Goal: Information Seeking & Learning: Learn about a topic

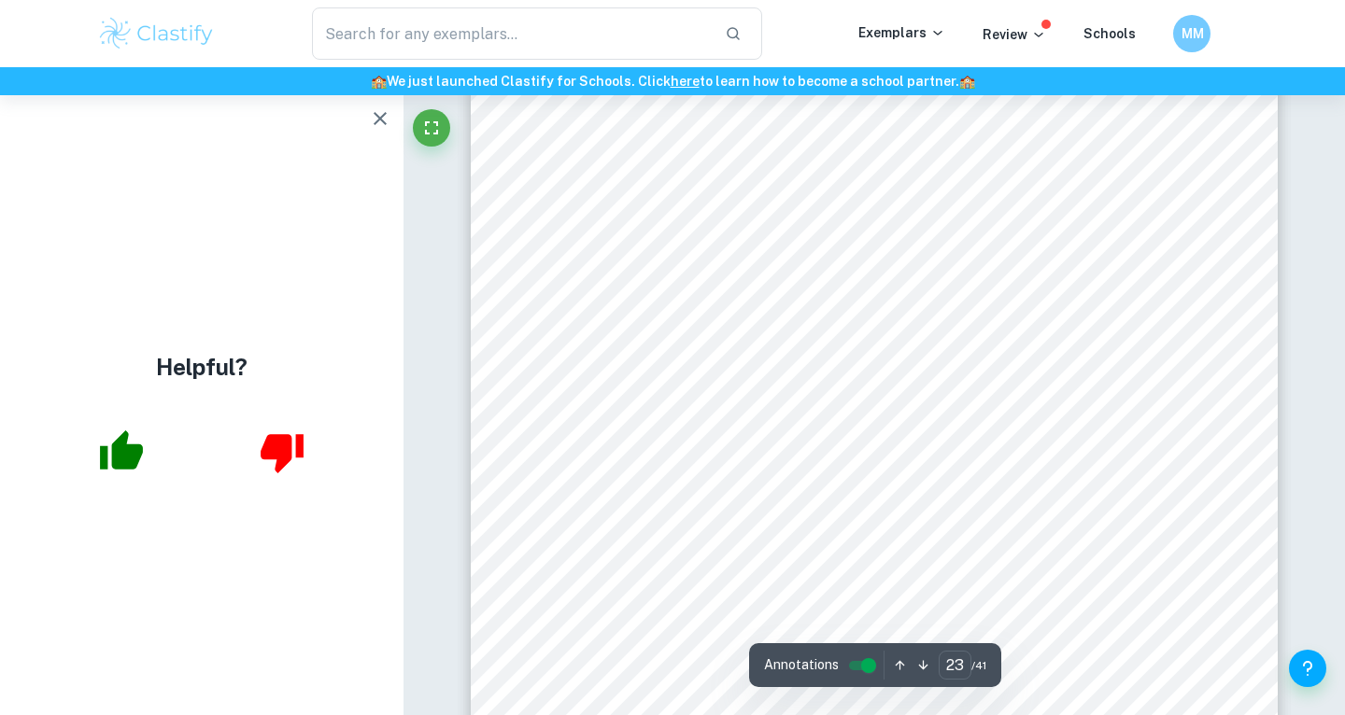
scroll to position [23673, 0]
click at [730, 500] on div "22 In [DATE], Stellan}s9 market share in [GEOGRAPHIC_DATA] was of 0.6%, a 0.1% …" at bounding box center [874, 264] width 807 height 1044
click at [745, 472] on div "8 Electric Vehicles The PEST analysis of the Chinese automobile market is heavi…" at bounding box center [874, 335] width 807 height 1044
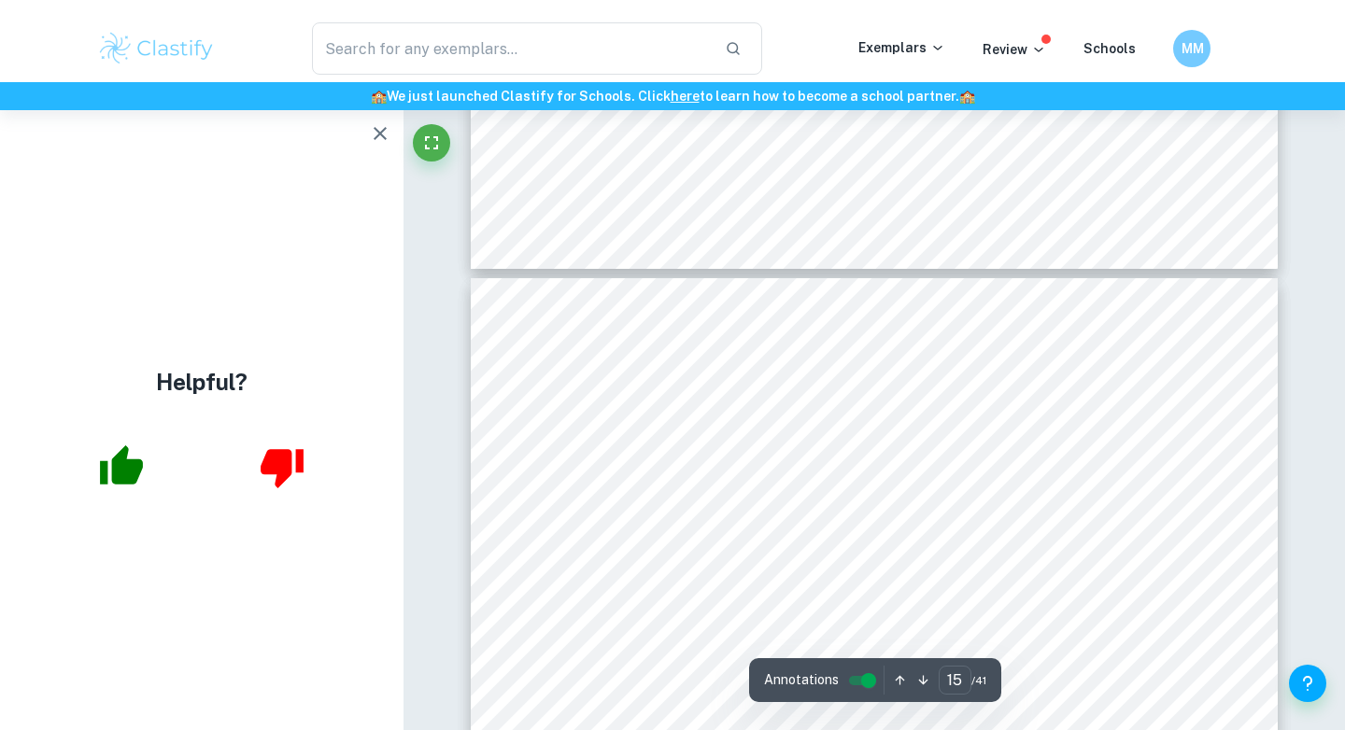
scroll to position [14818, 0]
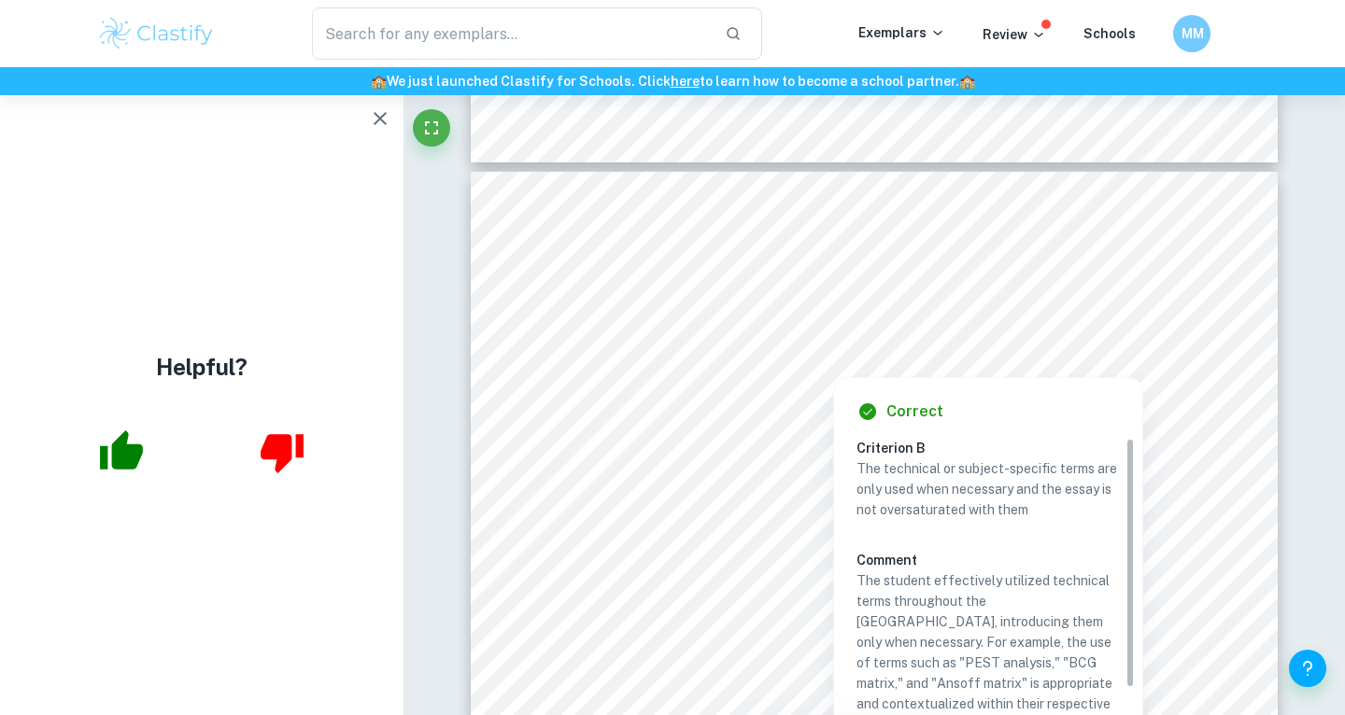
drag, startPoint x: 765, startPoint y: 361, endPoint x: 859, endPoint y: 363, distance: 94.3
click at [859, 363] on div at bounding box center [833, 353] width 534 height 38
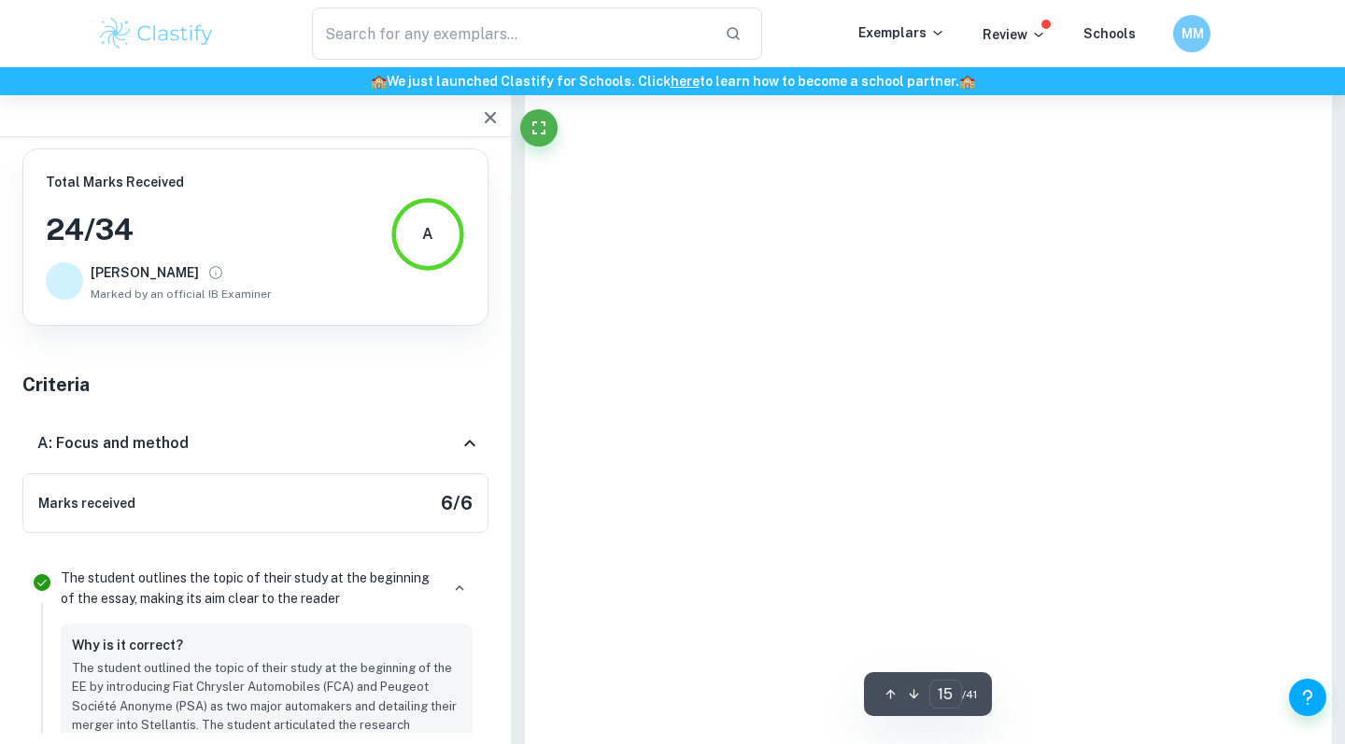
scroll to position [6525, 0]
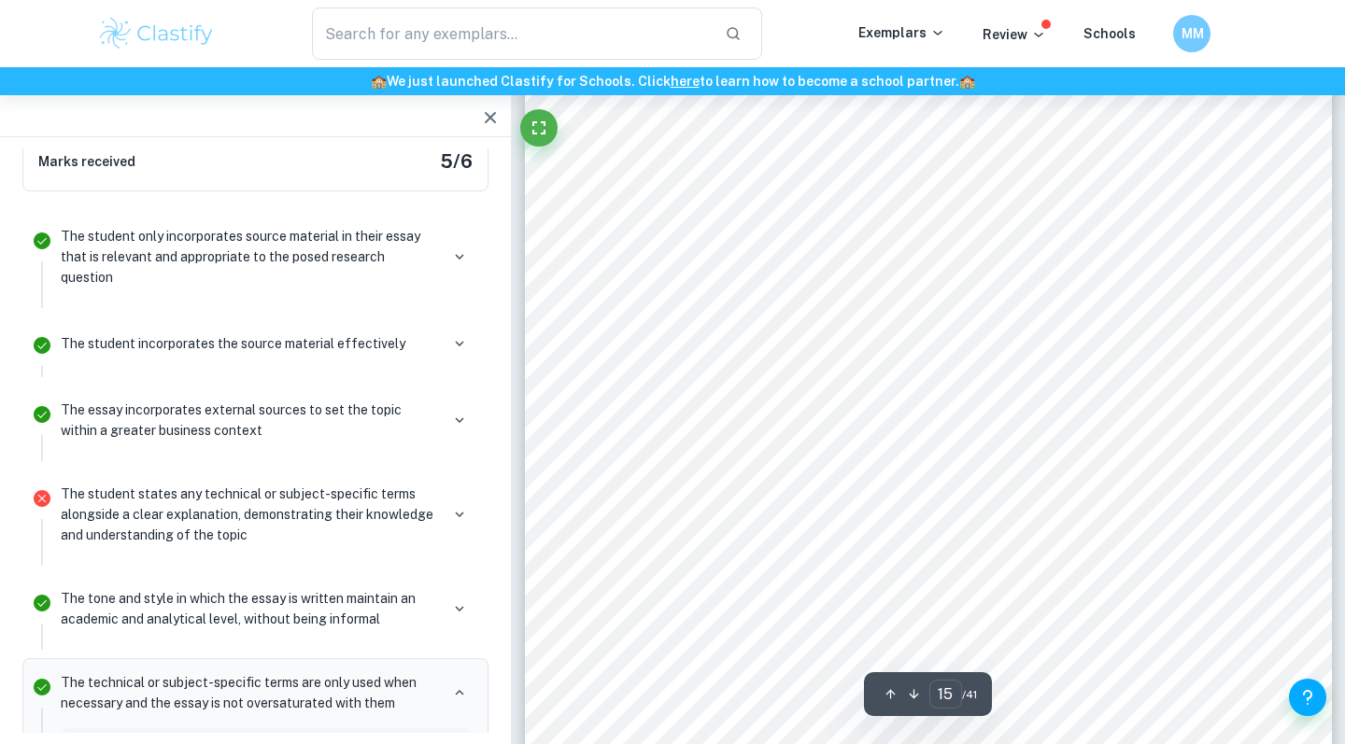
click at [715, 334] on div "14 Ansof Matrix The Ansof matrix is an analy}cal tool that helps managers to ch…" at bounding box center [928, 563] width 807 height 1044
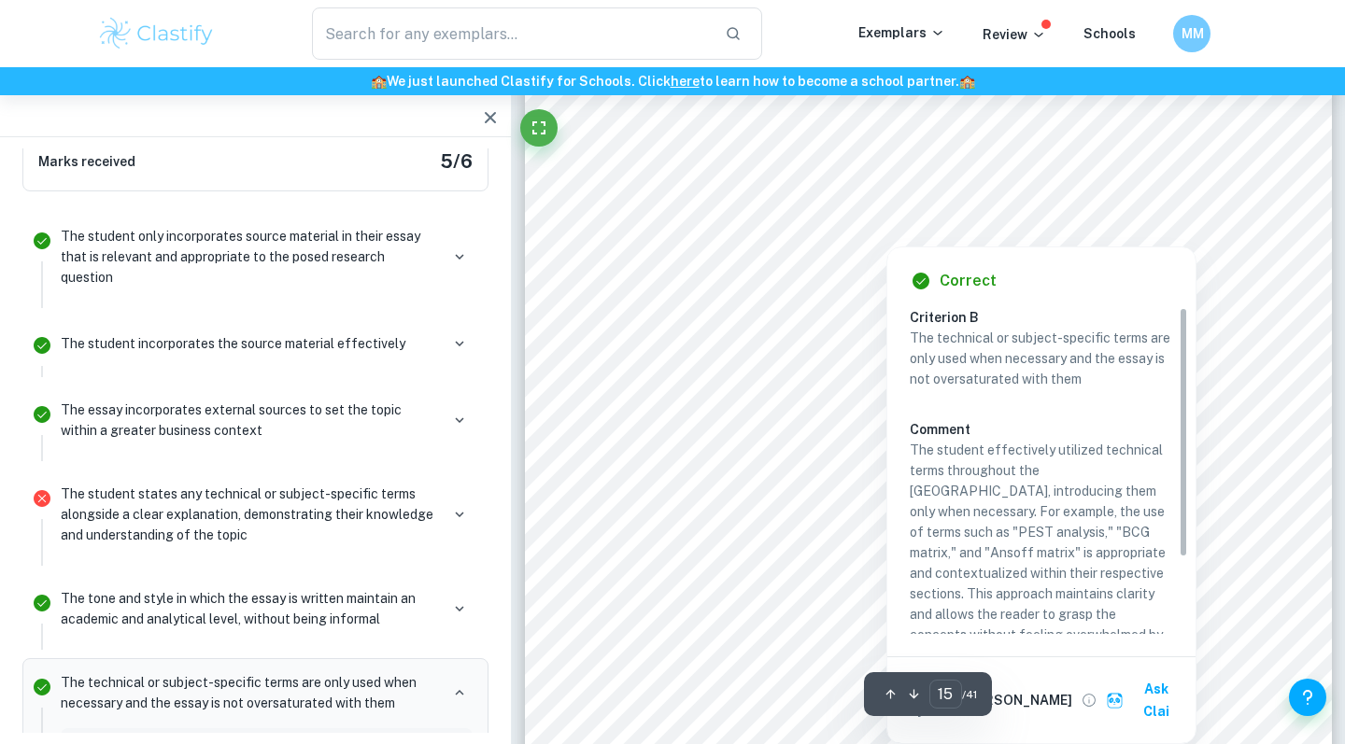
drag, startPoint x: 818, startPoint y: 225, endPoint x: 874, endPoint y: 237, distance: 57.3
click at [874, 237] on div at bounding box center [886, 223] width 534 height 38
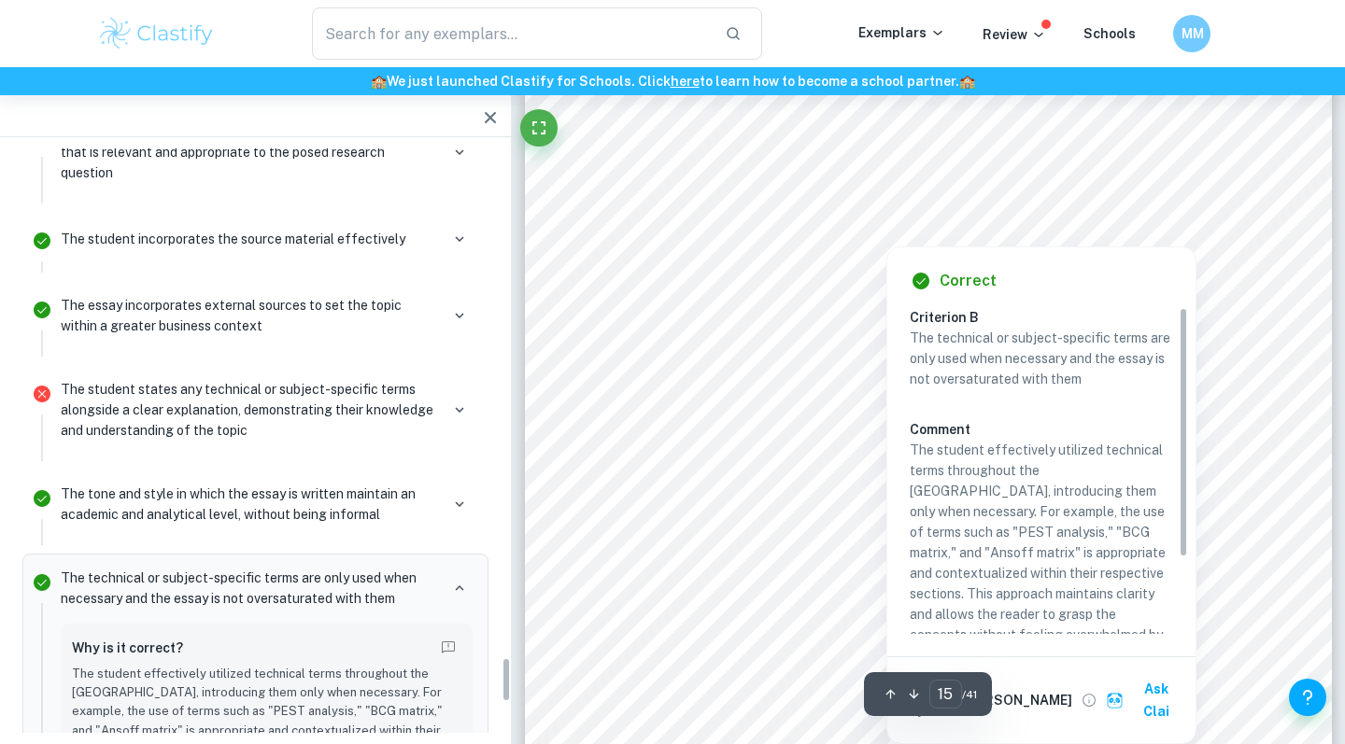
click at [1176, 257] on div "Correct Criterion B The technical or subject-specific terms are only used when …" at bounding box center [1041, 495] width 308 height 496
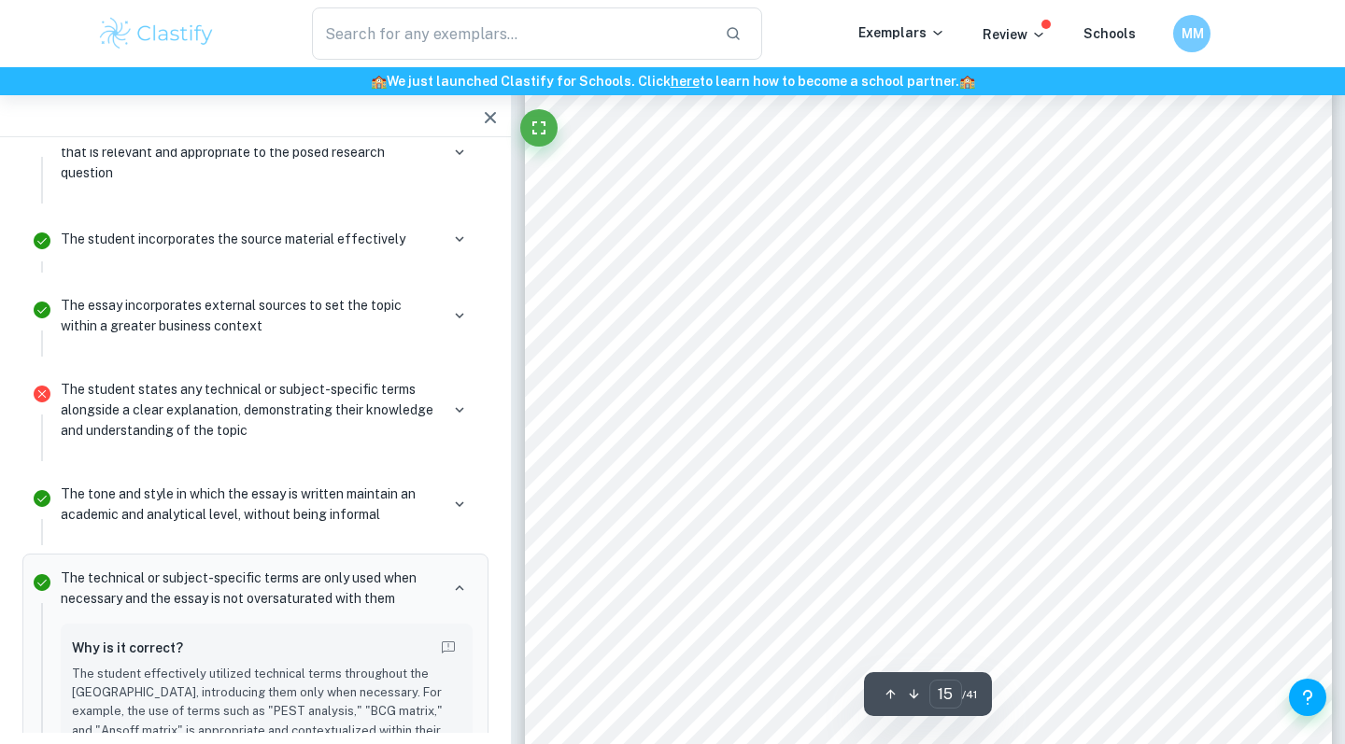
click at [1181, 239] on div "14 Ansof Matrix The Ansof matrix is an analy}cal tool that helps managers to ch…" at bounding box center [928, 563] width 807 height 1044
drag, startPoint x: 1177, startPoint y: 228, endPoint x: 808, endPoint y: 230, distance: 369.8
click at [808, 230] on div "14 Ansof Matrix The Ansof matrix is an analy}cal tool that helps managers to ch…" at bounding box center [928, 563] width 807 height 1044
click at [817, 271] on div "14 Ansof Matrix The Ansof matrix is an analy}cal tool that helps managers to ch…" at bounding box center [928, 563] width 807 height 1044
click at [1217, 249] on div "14 Ansof Matrix The Ansof matrix is an analy}cal tool that helps managers to ch…" at bounding box center [928, 563] width 807 height 1044
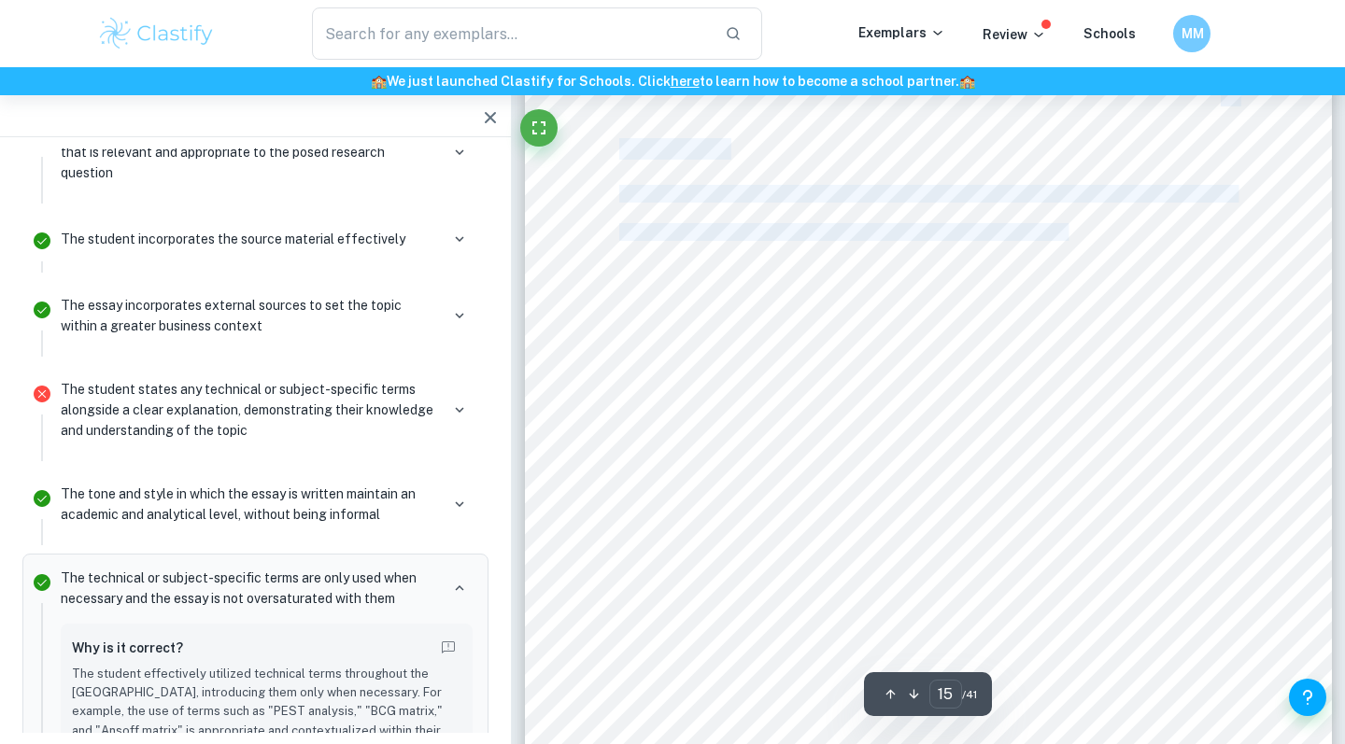
drag, startPoint x: 1185, startPoint y: 232, endPoint x: 1047, endPoint y: 229, distance: 138.2
click at [1047, 229] on div "14 Ansof Matrix The Ansof matrix is an analy}cal tool that helps managers to ch…" at bounding box center [928, 563] width 807 height 1044
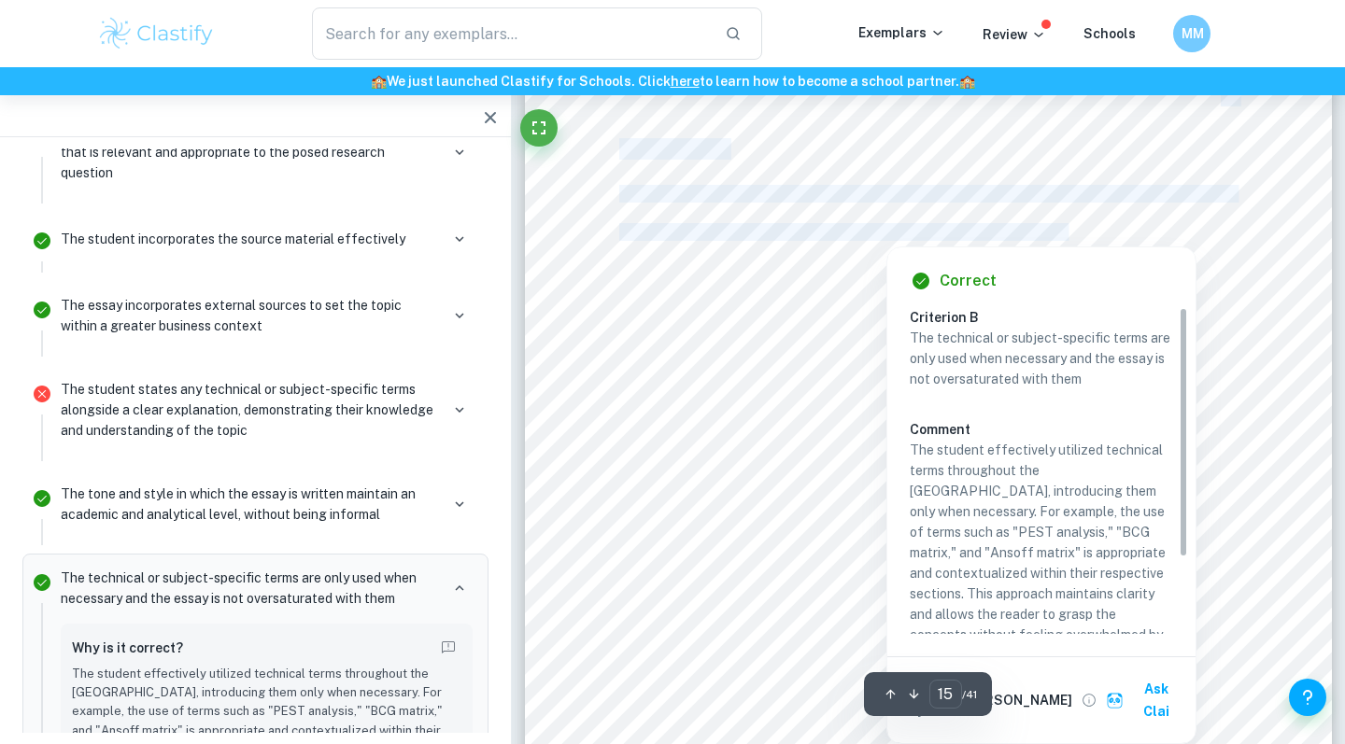
click at [1201, 311] on div "14 Ansof Matrix The Ansof matrix is an analy}cal tool that helps managers to ch…" at bounding box center [928, 563] width 807 height 1044
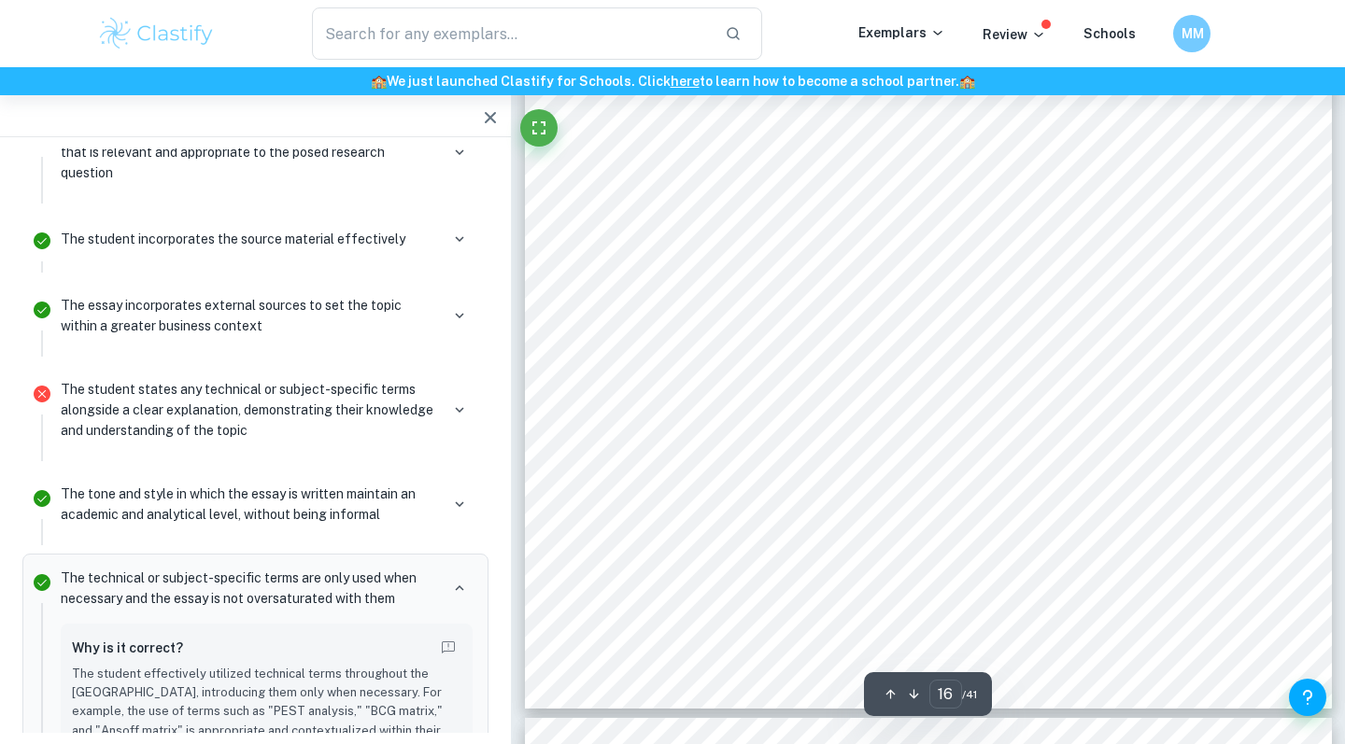
scroll to position [16172, 0]
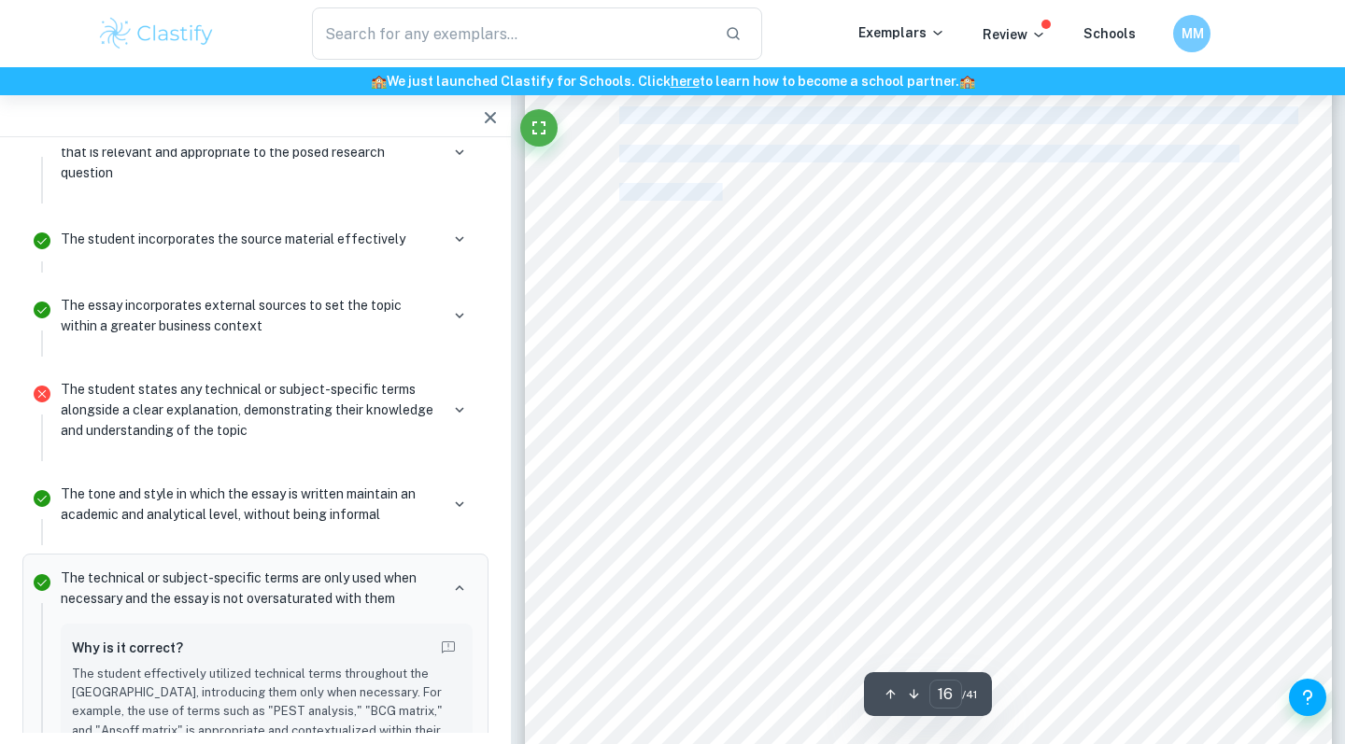
drag, startPoint x: 1100, startPoint y: 432, endPoint x: 724, endPoint y: 191, distance: 446.8
click at [724, 191] on div "15 In the luxury segment, FCA has four brands 3 Alfa Romeo, Masera}, Lancia, an…" at bounding box center [928, 262] width 807 height 1044
click at [924, 374] on div "15 In the luxury segment, FCA has four brands 3 Alfa Romeo, Masera}, Lancia, an…" at bounding box center [928, 262] width 807 height 1044
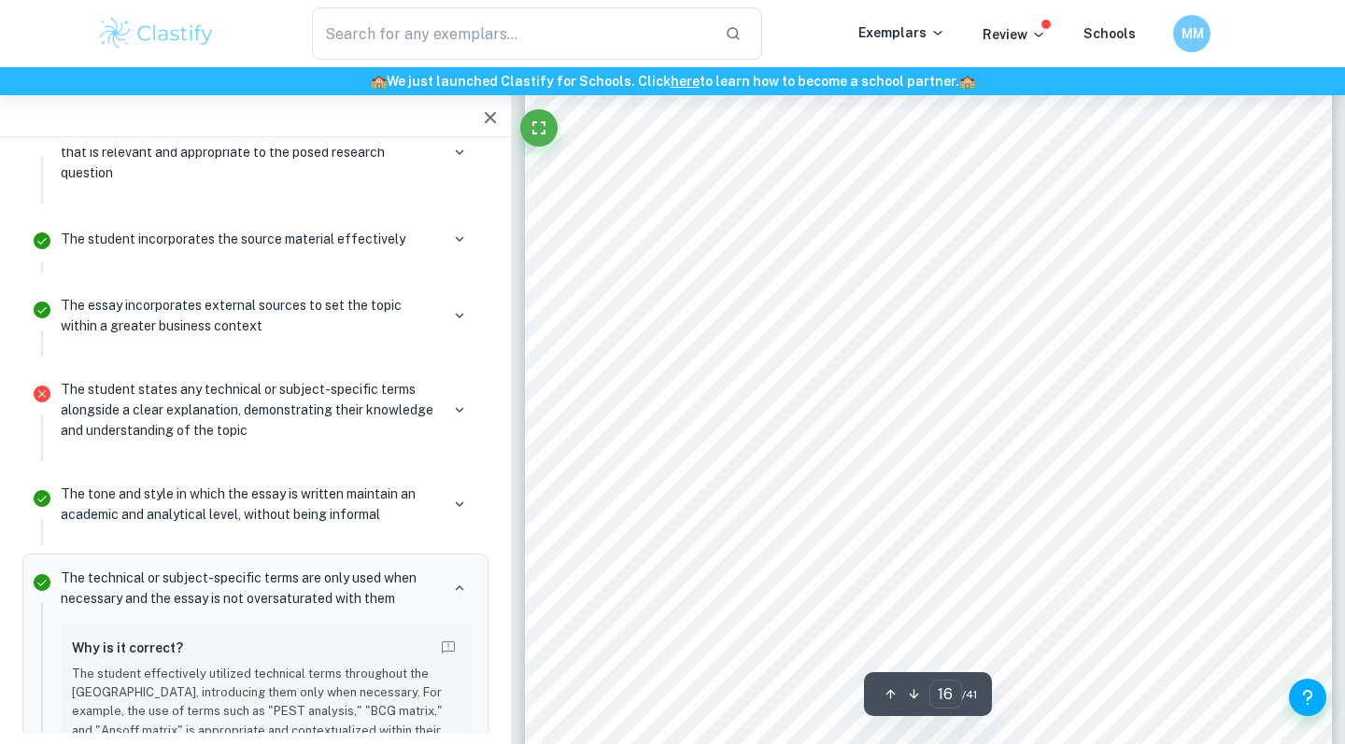
drag, startPoint x: 1099, startPoint y: 426, endPoint x: 815, endPoint y: 127, distance: 412.1
click at [815, 127] on div "15 In the luxury segment, FCA has four brands 3 Alfa Romeo, Masera}, Lancia, an…" at bounding box center [928, 262] width 807 height 1044
drag, startPoint x: 1094, startPoint y: 419, endPoint x: 731, endPoint y: 149, distance: 452.5
click at [731, 149] on div "15 In the luxury segment, FCA has four brands 3 Alfa Romeo, Masera}, Lancia, an…" at bounding box center [928, 262] width 807 height 1044
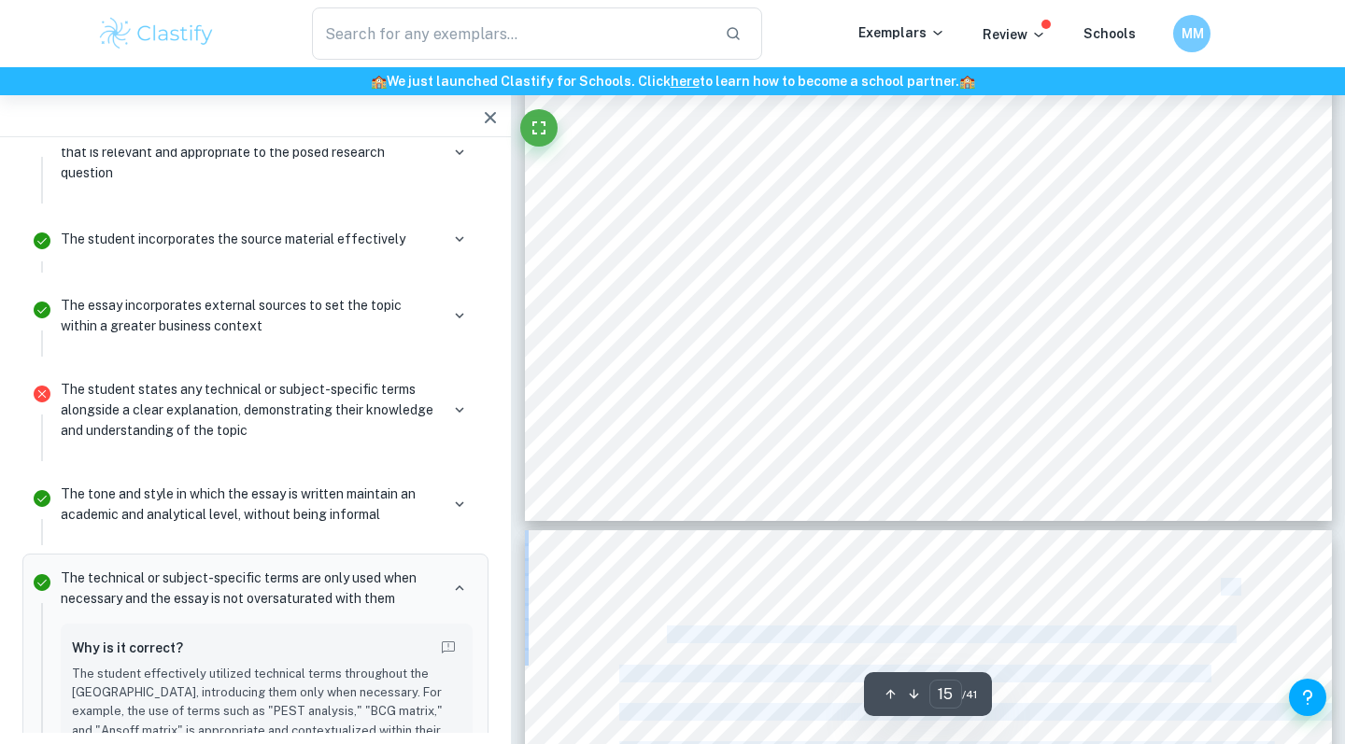
scroll to position [15359, 0]
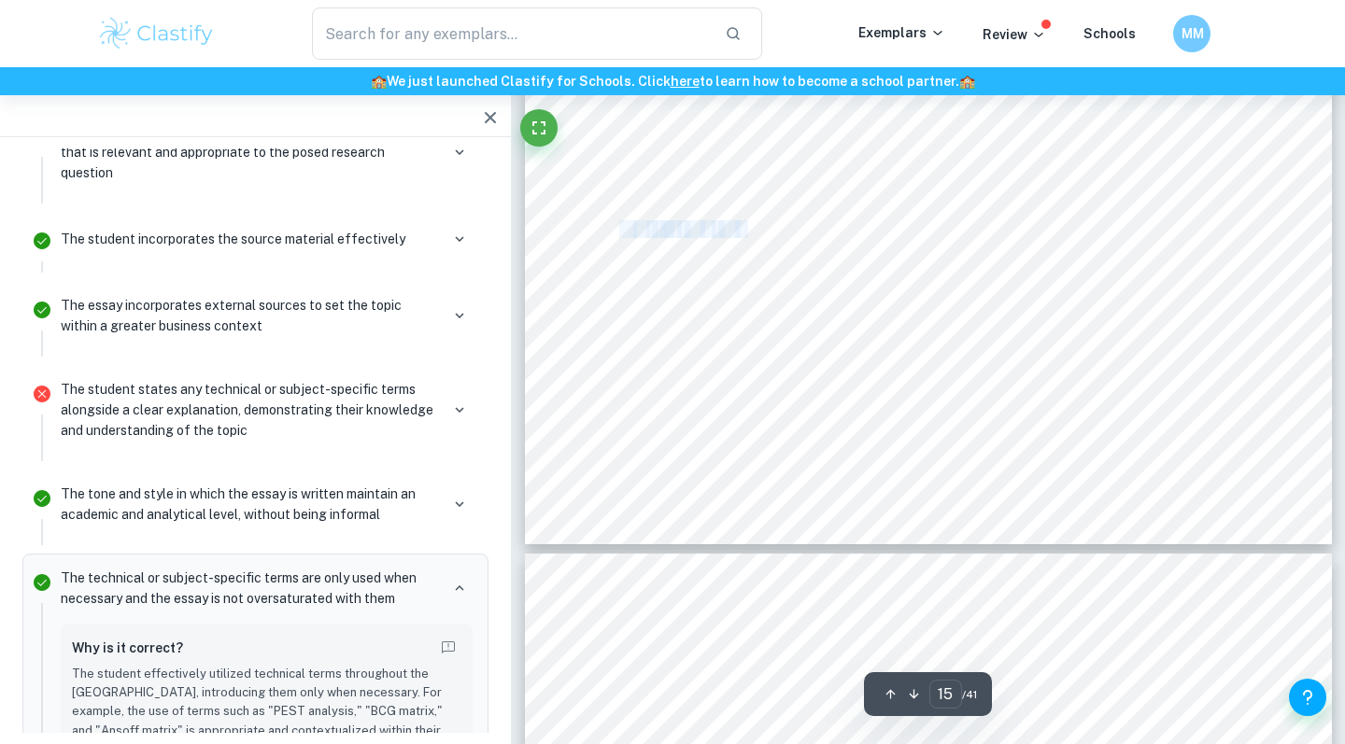
drag, startPoint x: 620, startPoint y: 269, endPoint x: 834, endPoint y: 483, distance: 302.4
click at [833, 483] on div "14 Ansof Matrix The Ansof matrix is an analy}cal tool that helps managers to ch…" at bounding box center [928, 22] width 807 height 1044
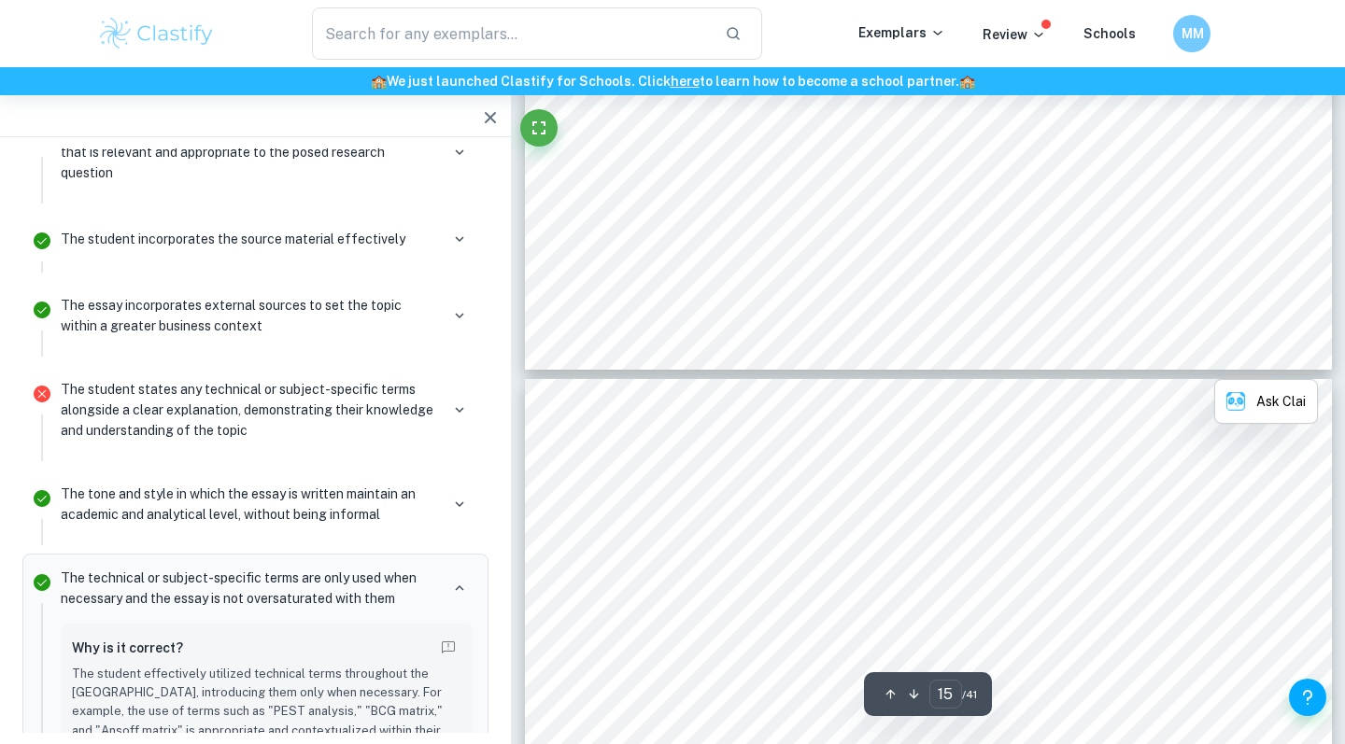
type input "16"
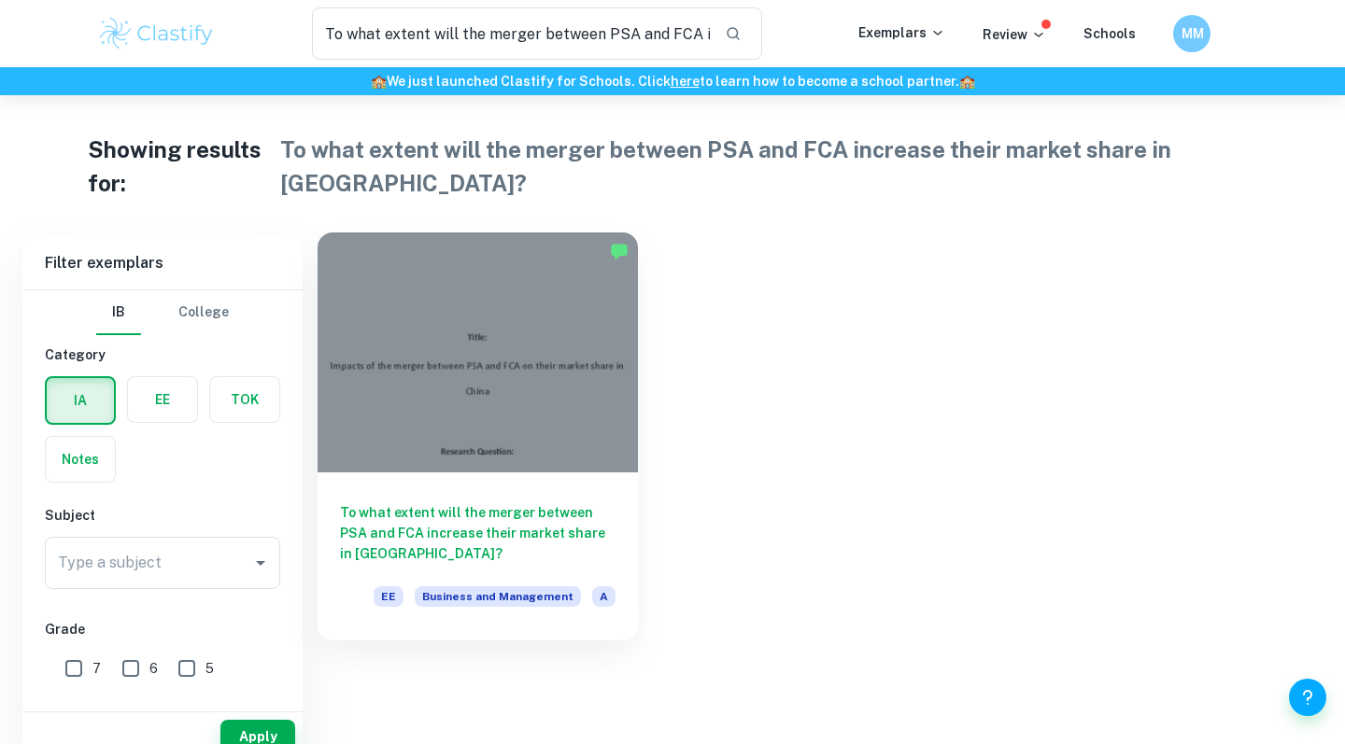
click at [500, 389] on div at bounding box center [477, 352] width 320 height 240
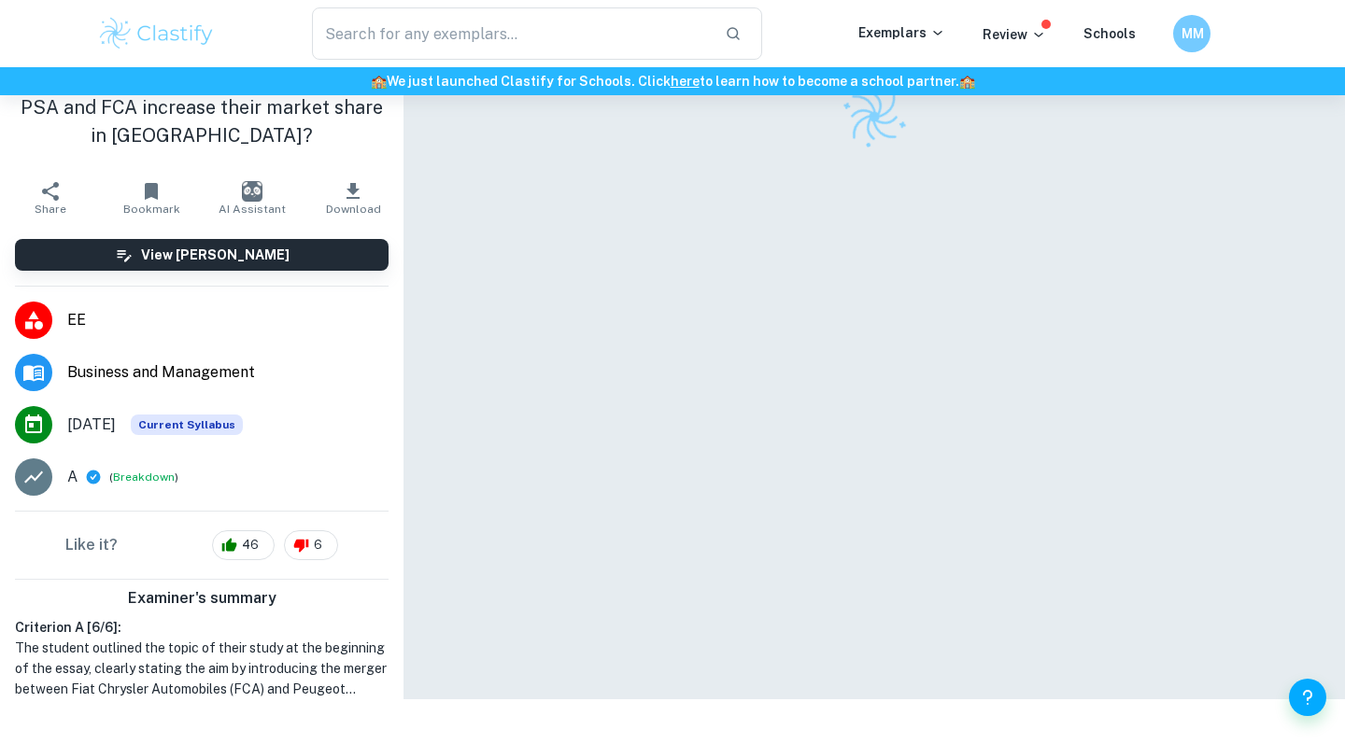
scroll to position [95, 0]
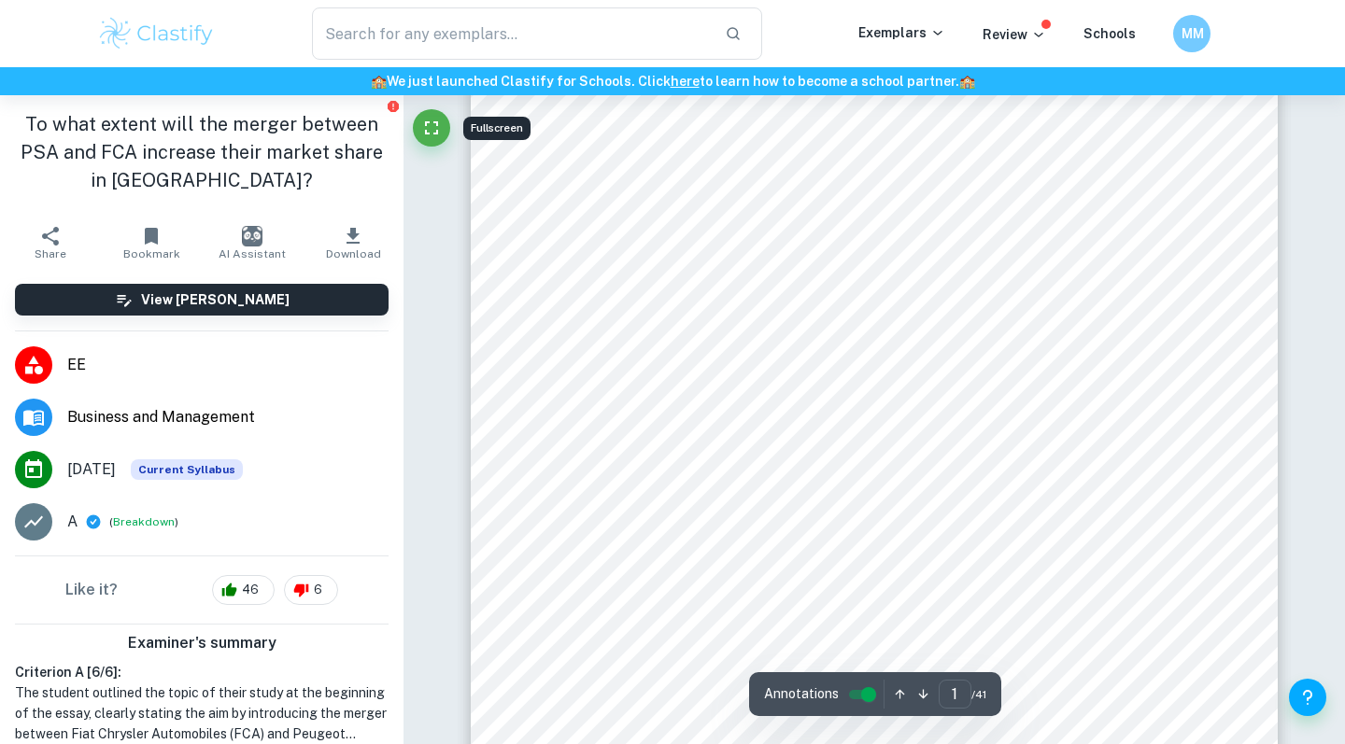
click at [434, 137] on icon "Fullscreen" at bounding box center [431, 128] width 22 height 22
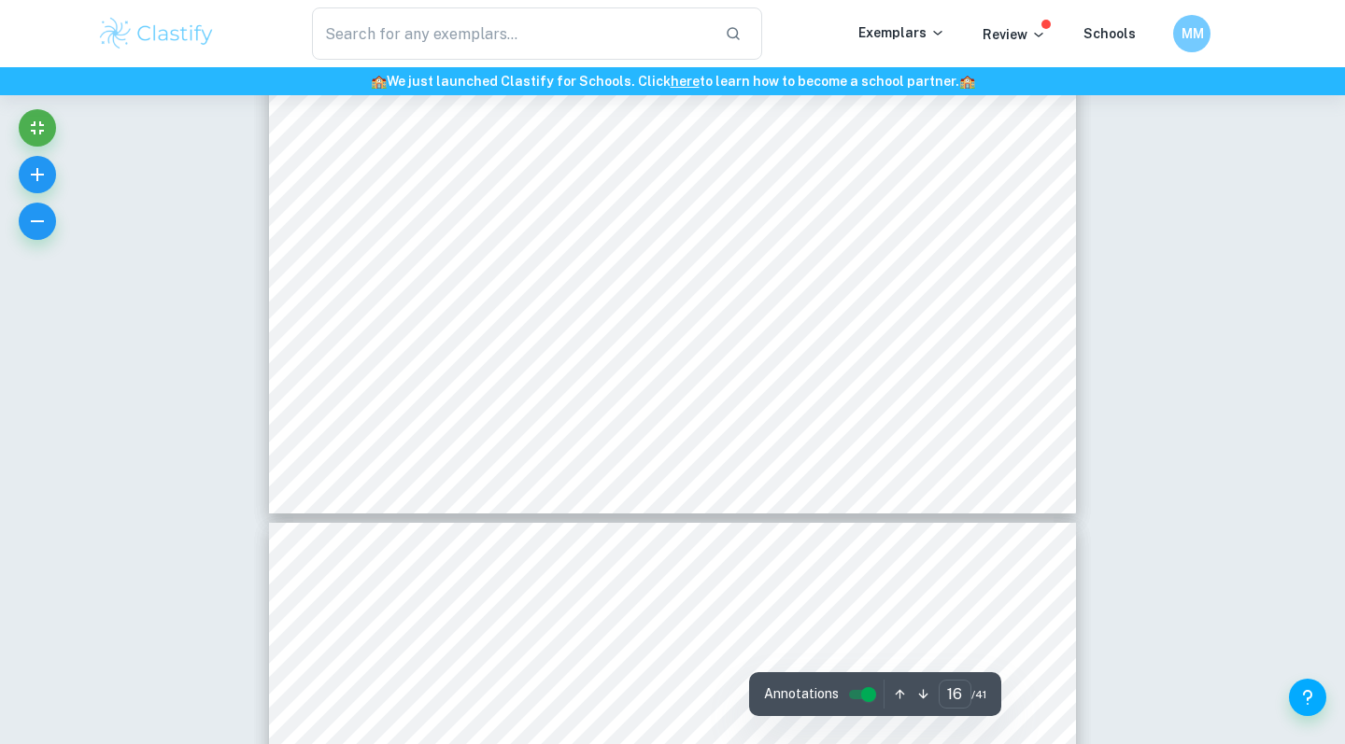
scroll to position [16363, 0]
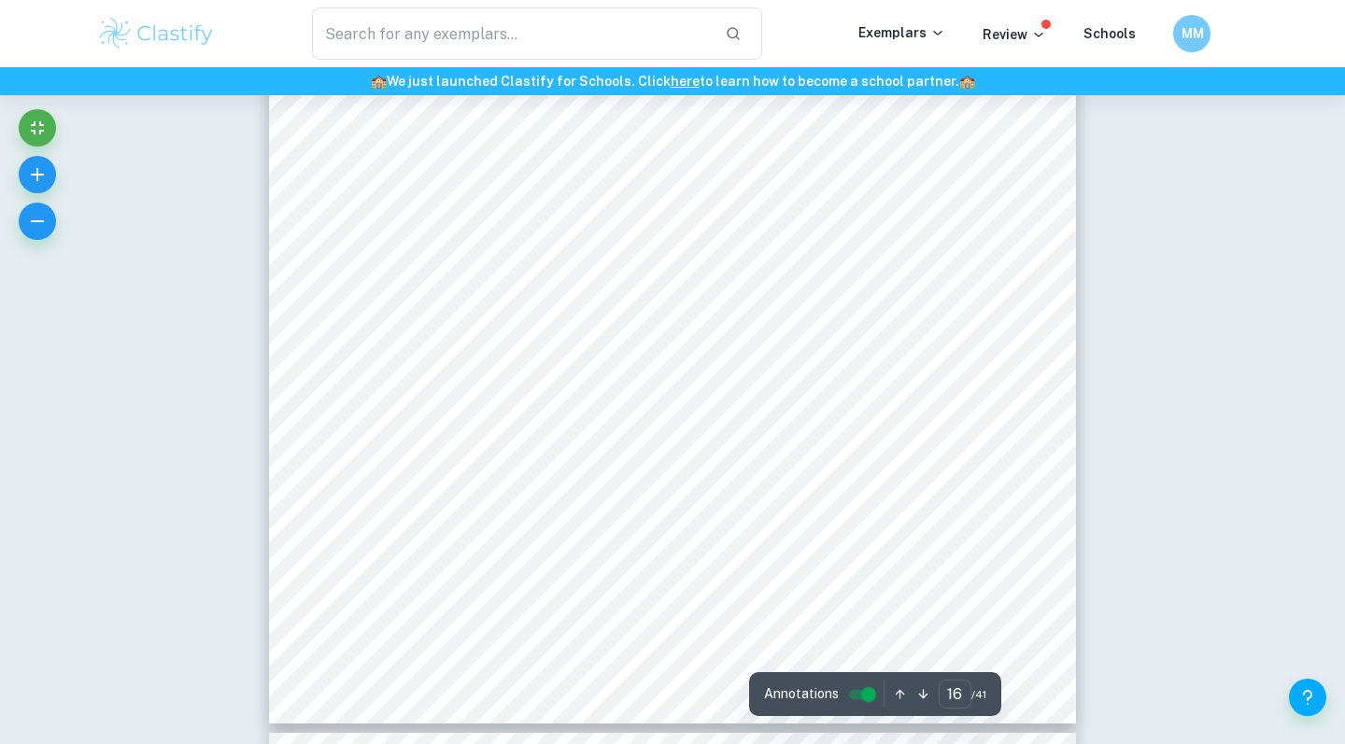
drag, startPoint x: 840, startPoint y: 361, endPoint x: 748, endPoint y: 334, distance: 96.3
click at [748, 334] on div "15 In the luxury segment, FCA has four brands 3 Alfa Romeo, Masera}, Lancia, an…" at bounding box center [672, 202] width 807 height 1044
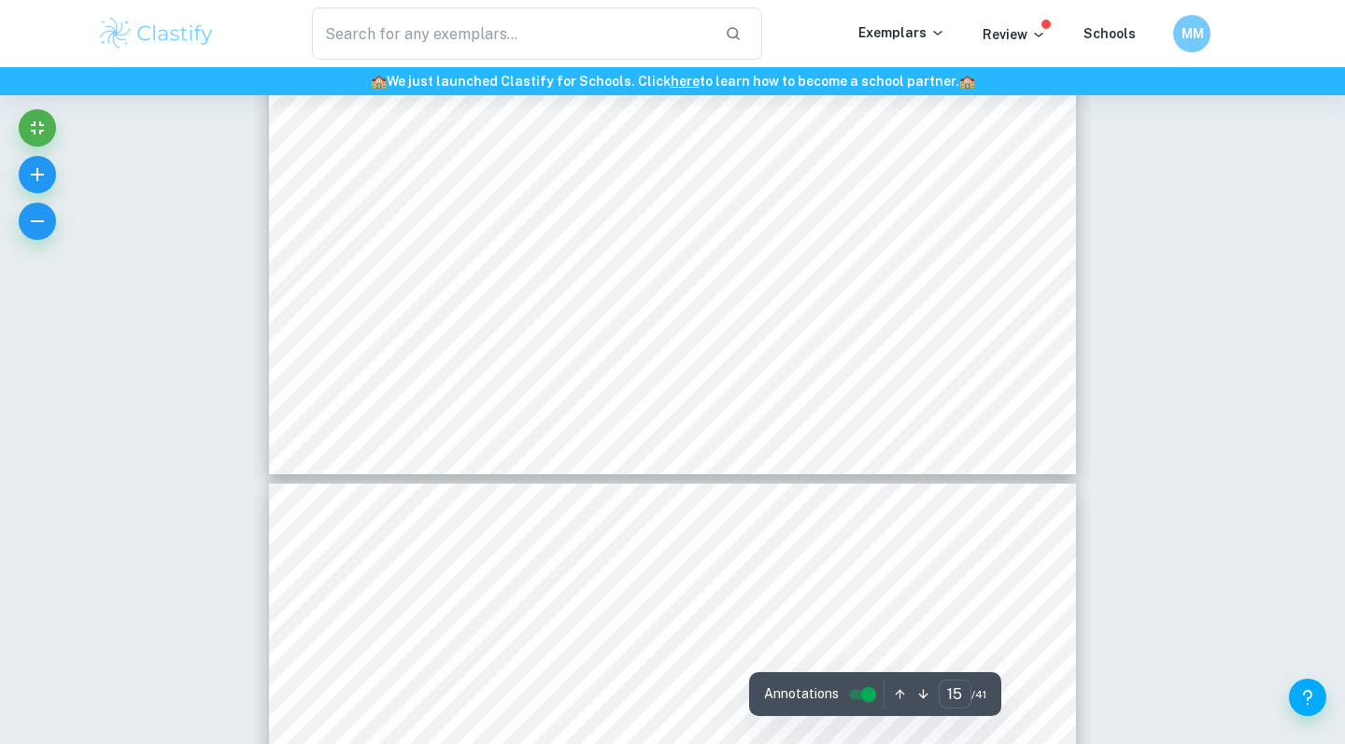
scroll to position [15554, 0]
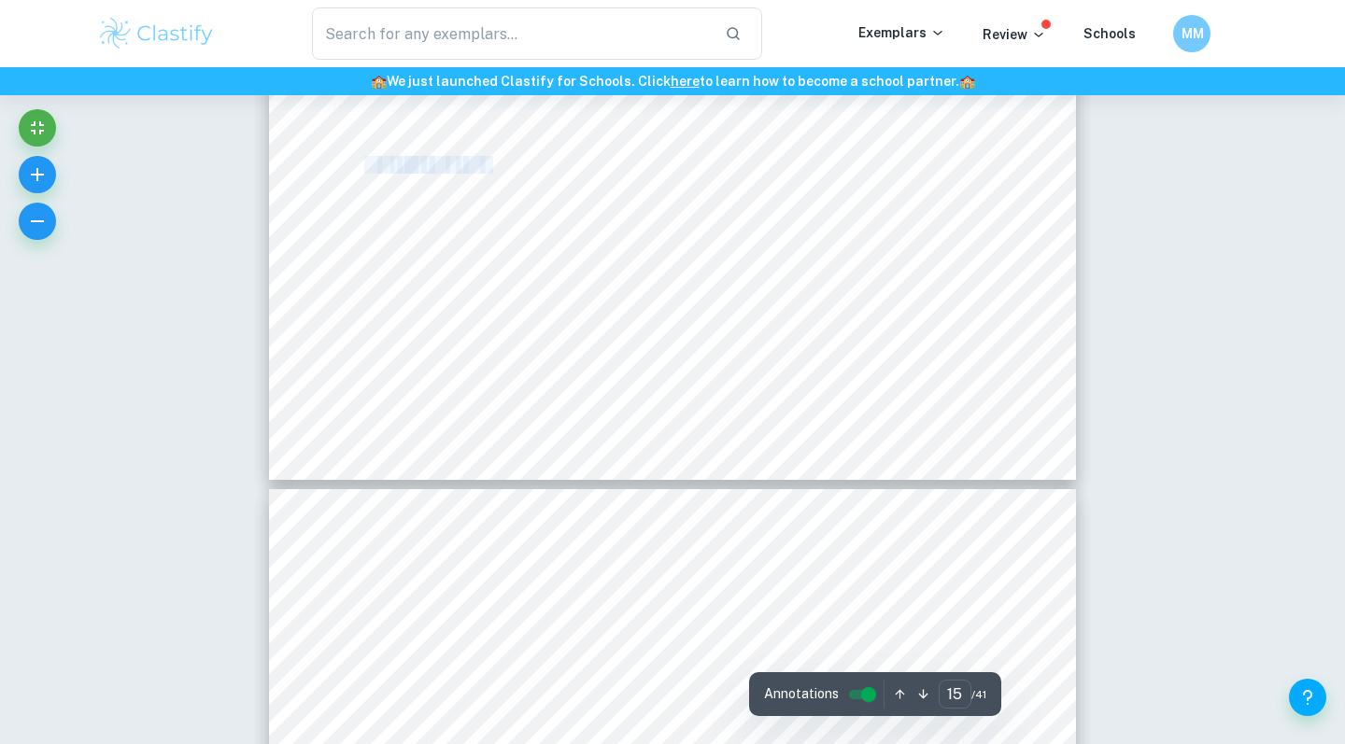
drag, startPoint x: 366, startPoint y: 204, endPoint x: 638, endPoint y: 384, distance: 325.5
copy div "14 Ansof Matrix The Ansof matrix is an analy}cal tool that helps managers to ch…"
click at [415, 132] on div "15 In the luxury segment, FCA has four brands 3 Alfa Romeo, Masera}, Lancia, an…" at bounding box center [672, 546] width 807 height 1044
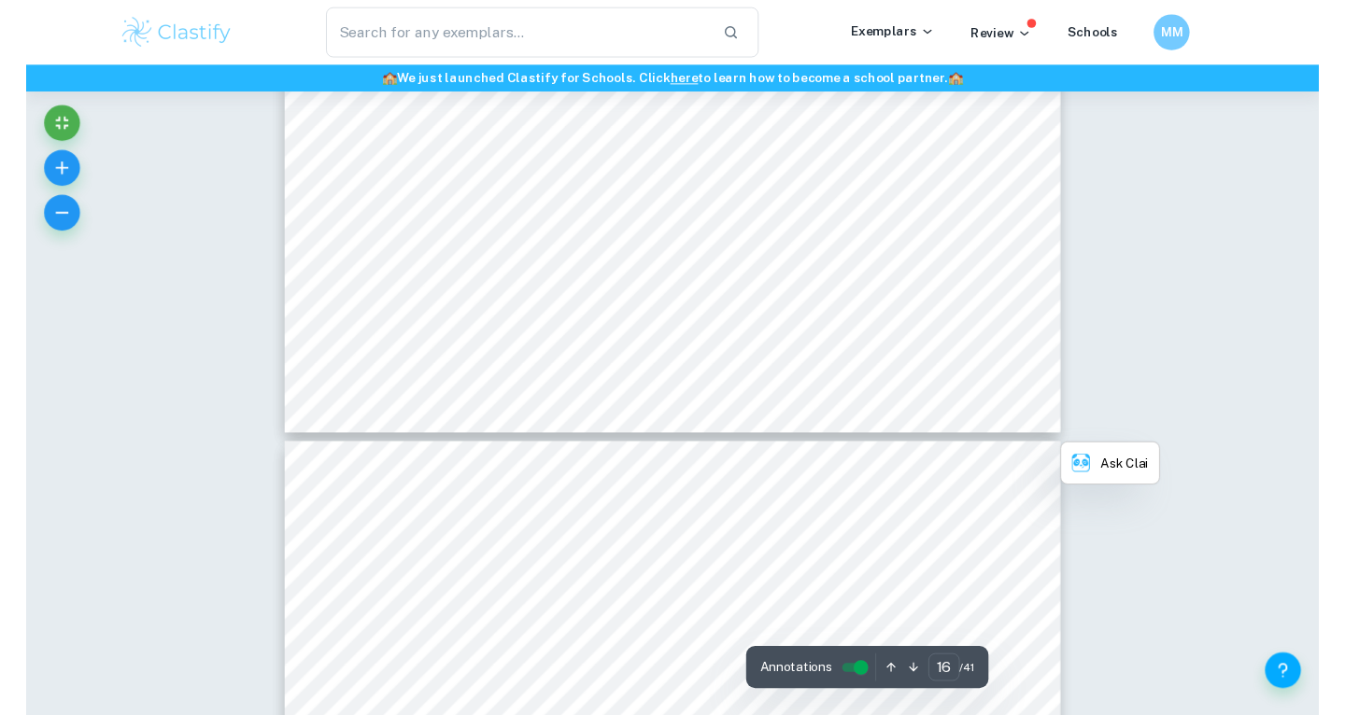
scroll to position [16633, 0]
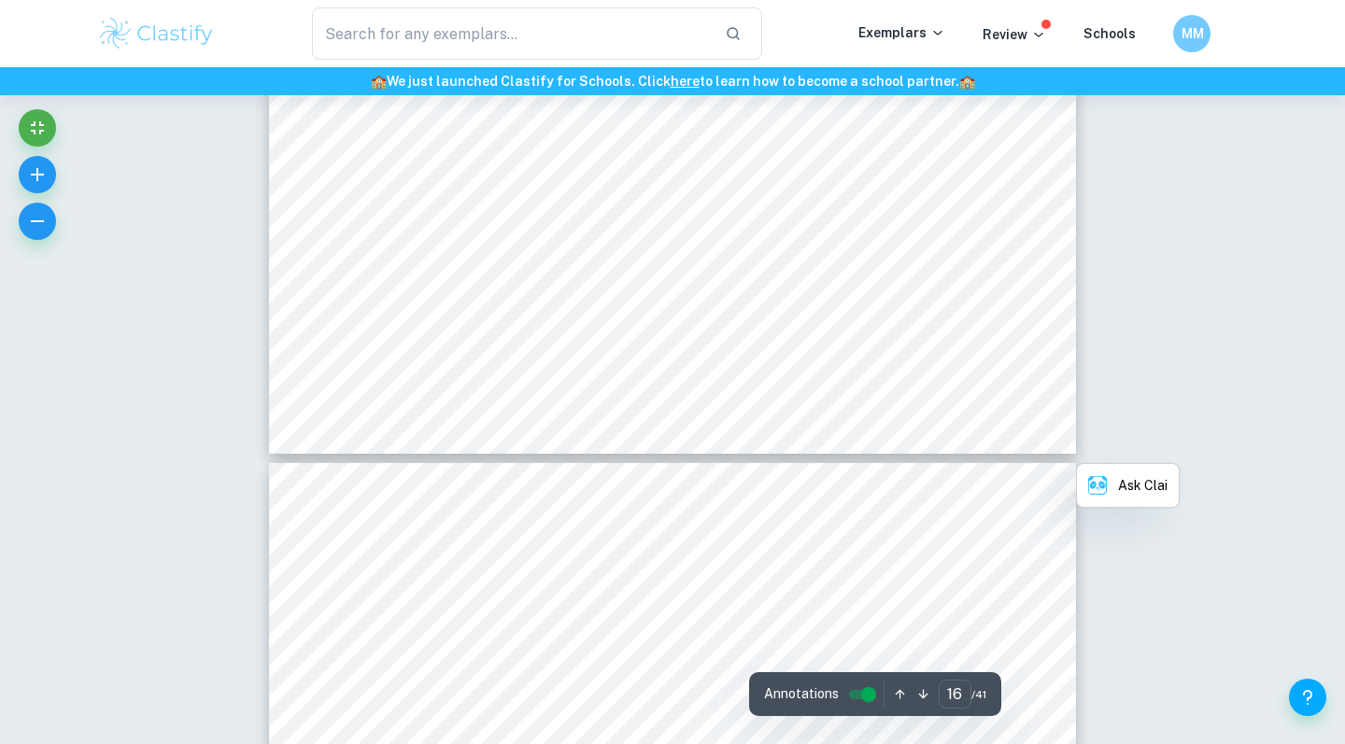
copy div "15 I"
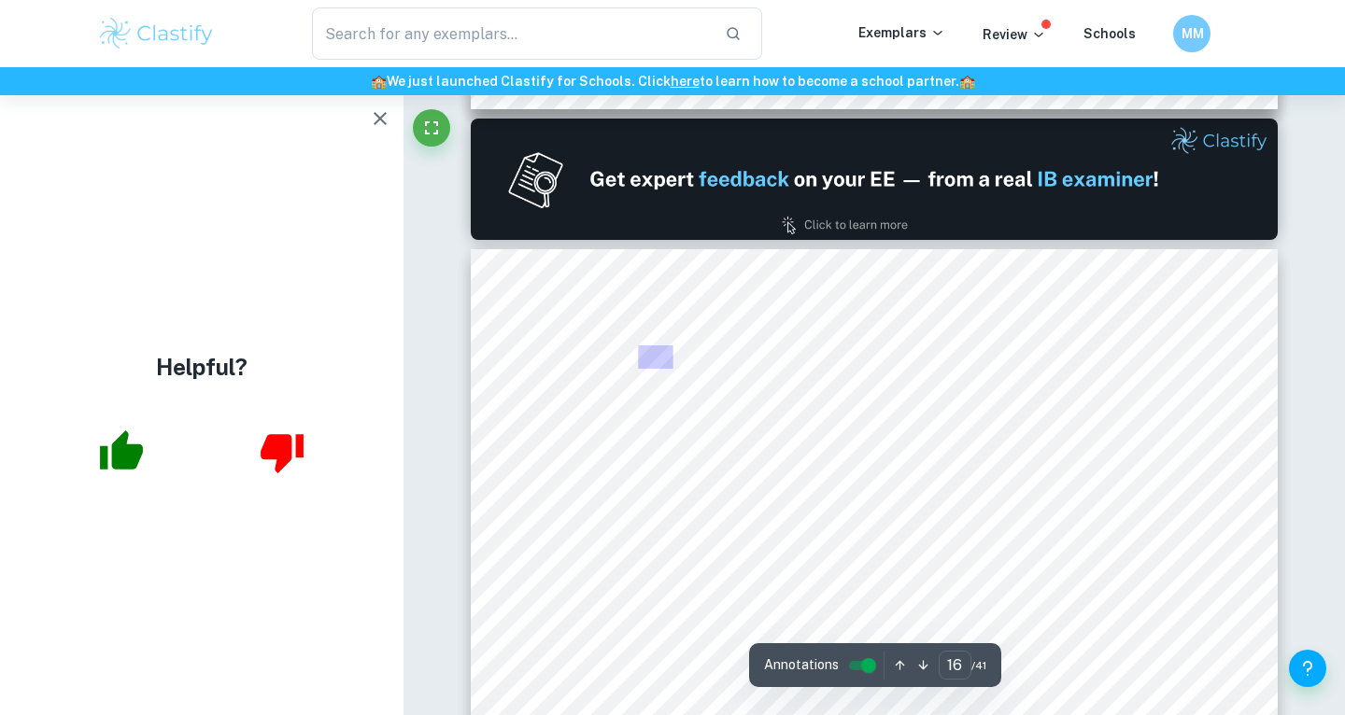
scroll to position [15944, 0]
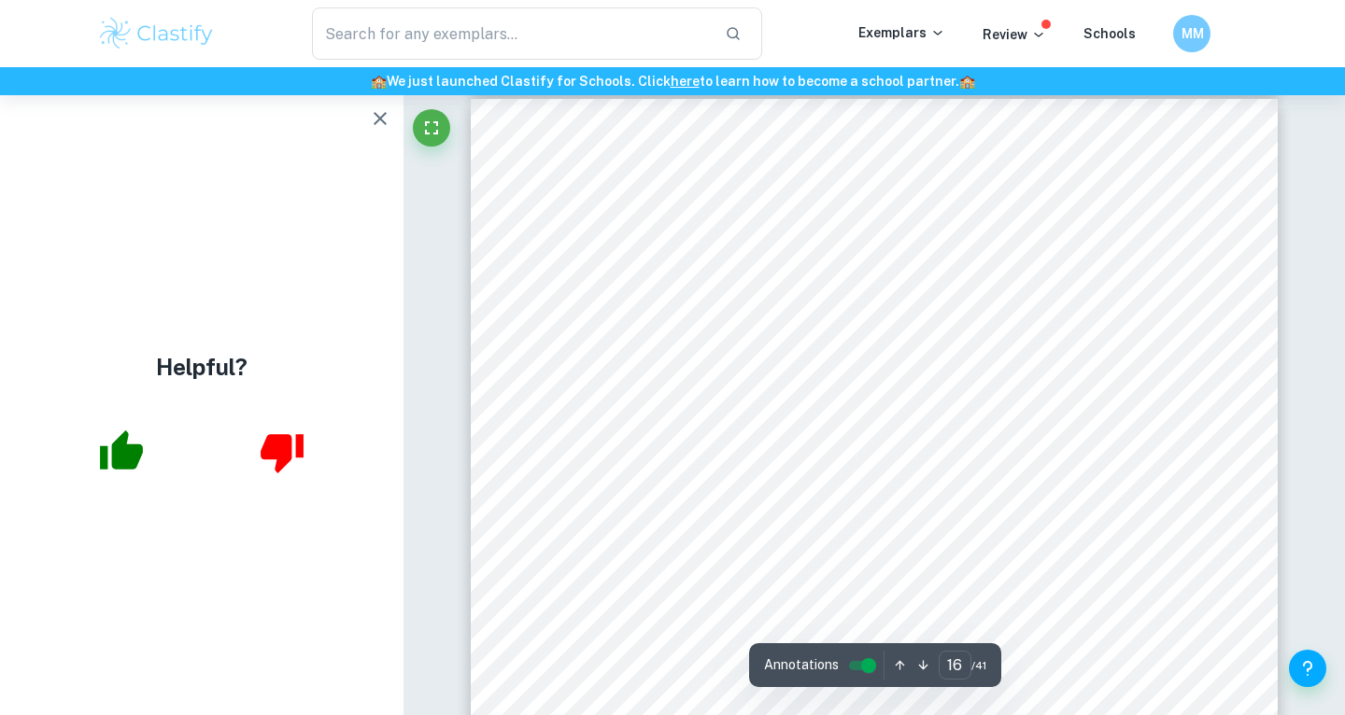
click at [582, 544] on span "a long }me before being considered as a premium brand. Even if DS eventually su…" at bounding box center [865, 551] width 598 height 16
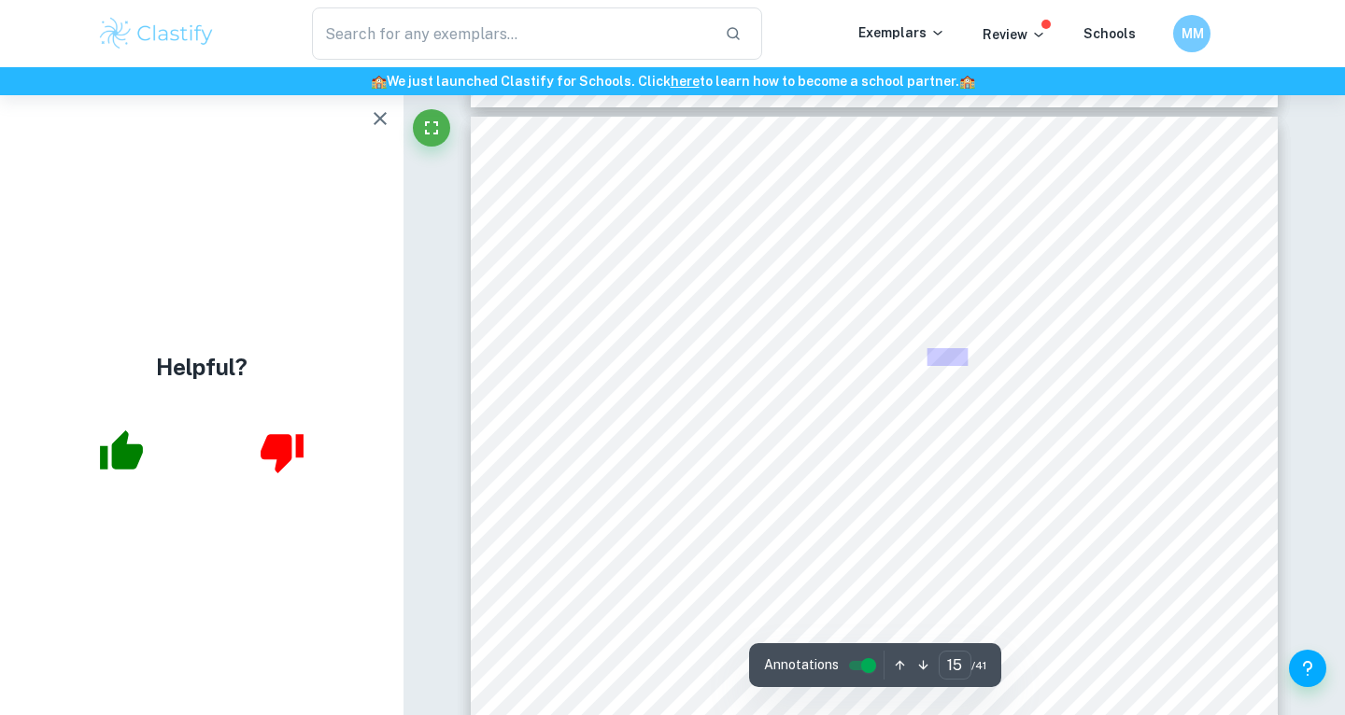
type input "16"
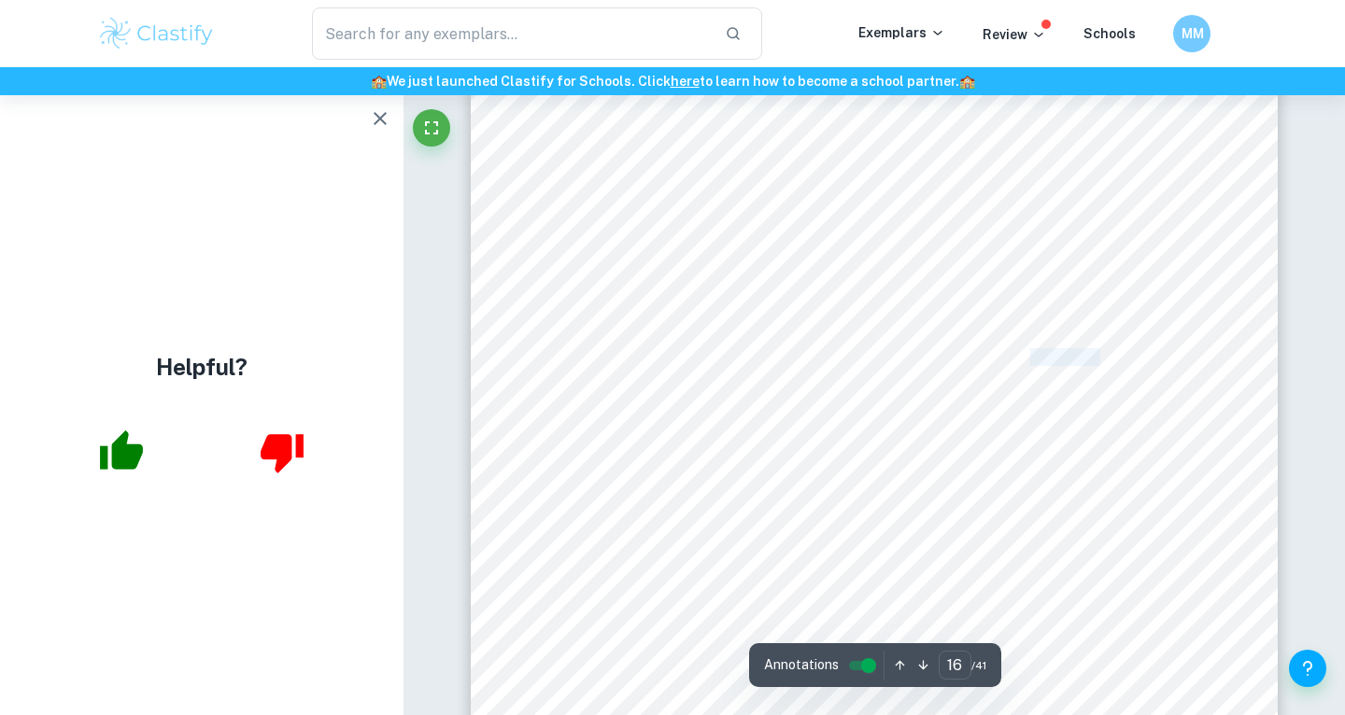
click at [758, 501] on div "15 In the luxury segment, FCA has four brands 3 Alfa Romeo, Masera}, Lancia, an…" at bounding box center [874, 543] width 807 height 1044
